Goal: Task Accomplishment & Management: Complete application form

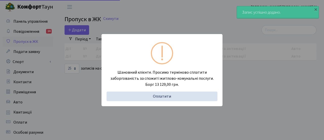
select select "25"
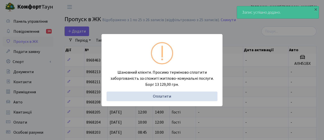
click at [103, 48] on div "Шановний клієнте. Просимо терміново сплатити заборгованість за спожиті житлово-…" at bounding box center [161, 70] width 121 height 72
click at [82, 39] on div "Шановний клієнте. Просимо терміново сплатити заборгованість за спожиті житлово-…" at bounding box center [162, 70] width 324 height 140
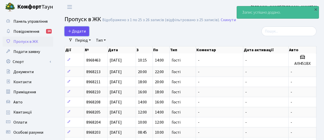
click at [81, 34] on span "Додати" at bounding box center [77, 32] width 18 height 6
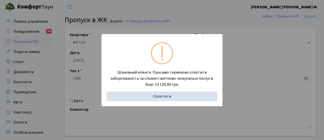
click at [79, 88] on div "Шановний клієнте. Просимо терміново сплатити заборгованість за спожиті житлово-…" at bounding box center [162, 70] width 324 height 140
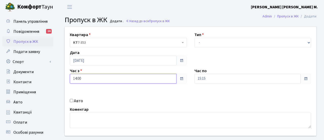
click at [86, 80] on input "14:00" at bounding box center [123, 79] width 107 height 10
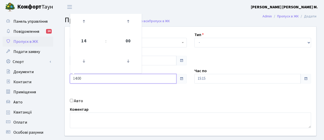
drag, startPoint x: 87, startPoint y: 81, endPoint x: 65, endPoint y: 79, distance: 22.3
click at [65, 79] on div "Квартира <b>КТ</b>&nbsp;&nbsp;&nbsp;&nbsp;7-353 <b>КТ</b>&nbsp;&nbsp;&nbsp;&nbs…" at bounding box center [190, 81] width 259 height 109
type input "15:30"
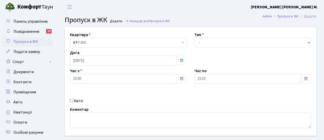
click at [145, 96] on div "Квартира <b>КТ</b>&nbsp;&nbsp;&nbsp;&nbsp;7-353 <b>КТ</b>&nbsp;&nbsp;&nbsp;&nbs…" at bounding box center [190, 81] width 259 height 109
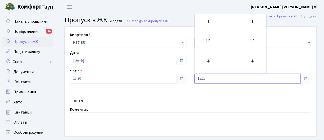
drag, startPoint x: 208, startPoint y: 79, endPoint x: 188, endPoint y: 79, distance: 20.5
click at [188, 79] on div "Квартира <b>КТ</b>&nbsp;&nbsp;&nbsp;&nbsp;7-353 <b>КТ</b>&nbsp;&nbsp;&nbsp;&nbs…" at bounding box center [190, 81] width 259 height 109
type input "16:15"
click at [184, 93] on div "Квартира <b>КТ</b>&nbsp;&nbsp;&nbsp;&nbsp;7-353 <b>КТ</b>&nbsp;&nbsp;&nbsp;&nbs…" at bounding box center [190, 81] width 259 height 109
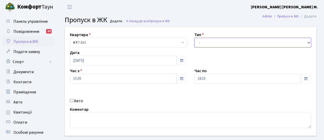
click at [210, 41] on select "- Доставка Таксі Гості Сервіс" at bounding box center [252, 43] width 117 height 10
select select "3"
click at [194, 38] on select "- Доставка Таксі Гості Сервіс" at bounding box center [252, 43] width 117 height 10
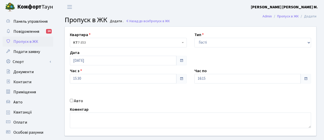
click at [76, 98] on label "Авто" at bounding box center [78, 101] width 9 height 6
click at [73, 99] on input "Авто" at bounding box center [71, 100] width 3 height 3
checkbox input "true"
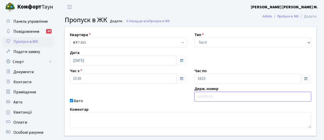
paste input "АА5999ТТ"
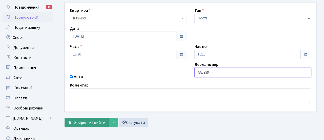
type input "АА5999ТТ"
click at [102, 121] on span "Зберегти і вийти" at bounding box center [89, 123] width 31 height 6
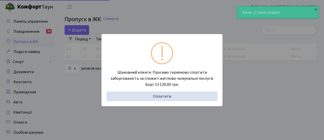
select select "25"
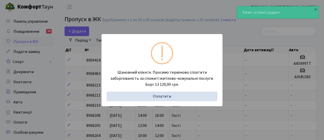
click at [88, 76] on div "Шановний клієнте. Просимо терміново сплатити заборгованість за спожиті житлово-…" at bounding box center [162, 70] width 324 height 140
